Goal: Task Accomplishment & Management: Use online tool/utility

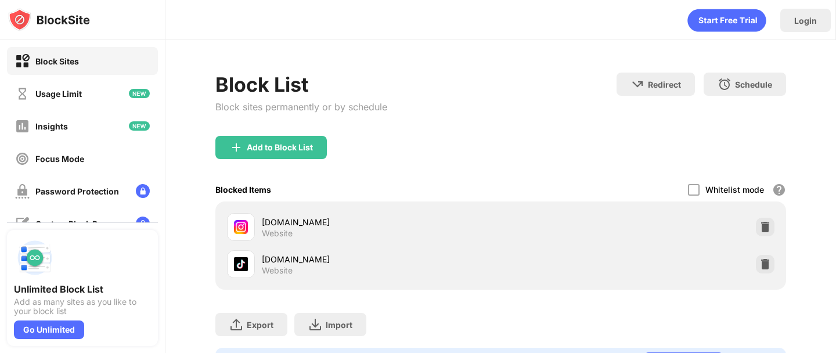
scroll to position [59, 0]
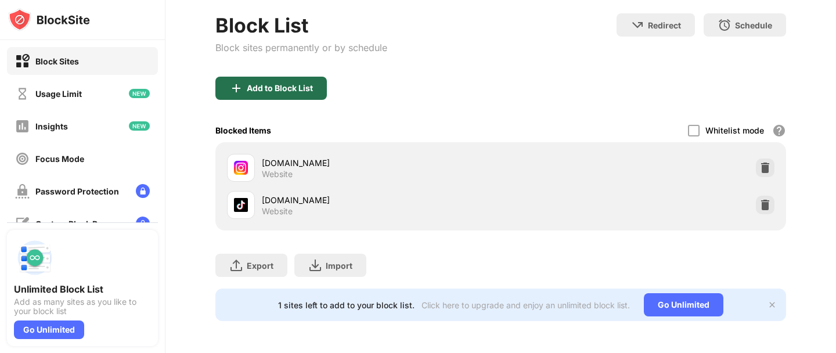
click at [286, 96] on div "Add to Block List" at bounding box center [270, 88] width 111 height 23
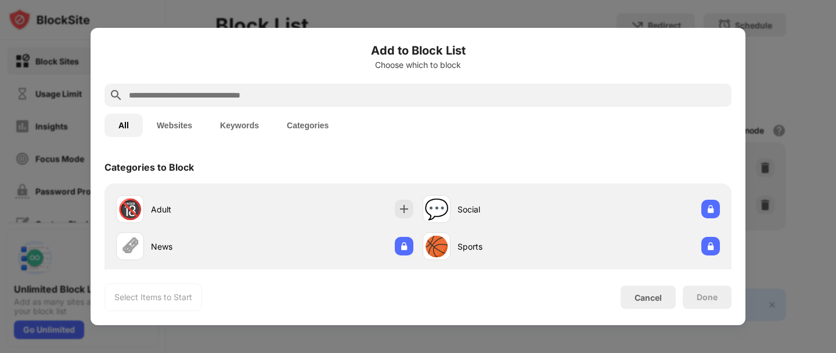
click at [326, 84] on div at bounding box center [417, 95] width 627 height 23
click at [315, 98] on input "text" at bounding box center [427, 95] width 599 height 14
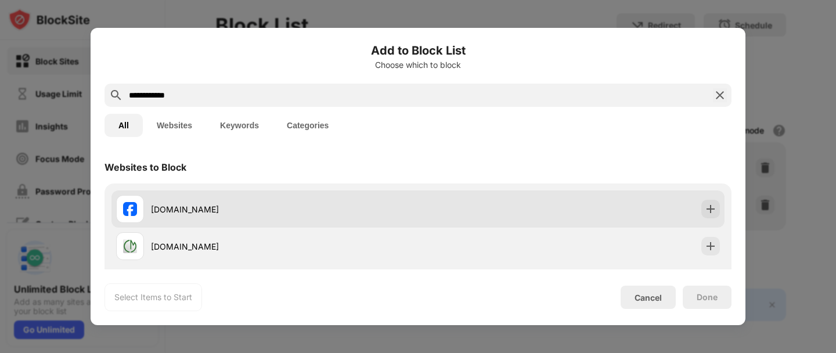
type input "**********"
click at [330, 204] on div "[DOMAIN_NAME]" at bounding box center [284, 209] width 267 height 12
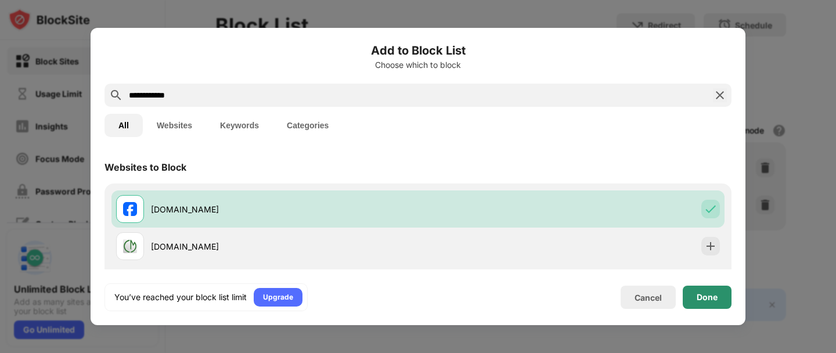
click at [687, 305] on div "Done" at bounding box center [706, 297] width 49 height 23
